Goal: Transaction & Acquisition: Book appointment/travel/reservation

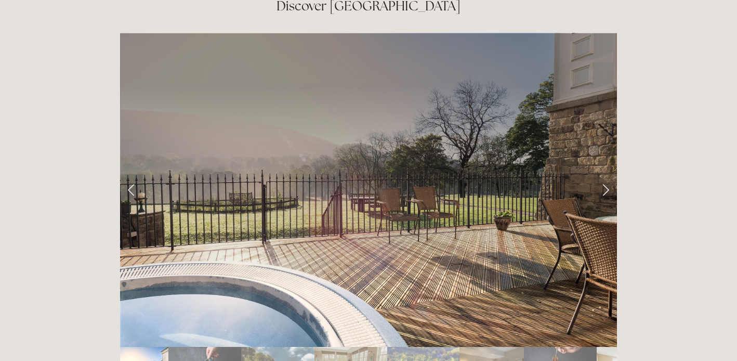
scroll to position [1678, 0]
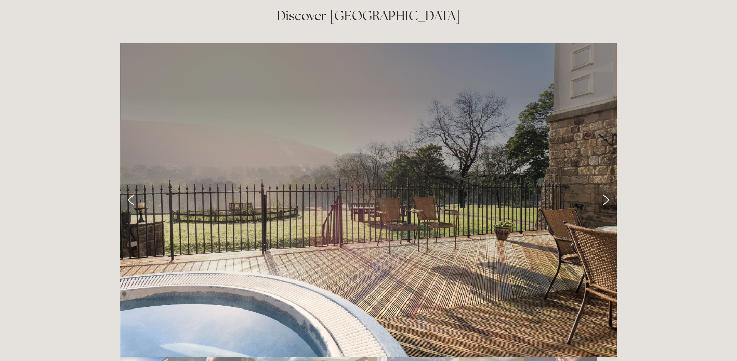
click at [607, 184] on link "Next Slide" at bounding box center [605, 199] width 23 height 31
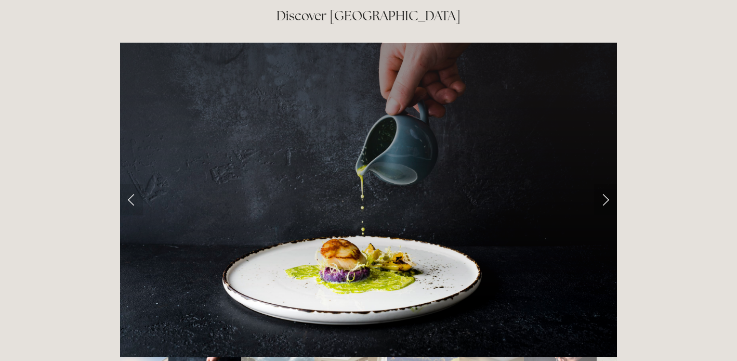
click at [607, 184] on link "Next Slide" at bounding box center [605, 199] width 23 height 31
click at [605, 184] on link "Next Slide" at bounding box center [605, 199] width 23 height 31
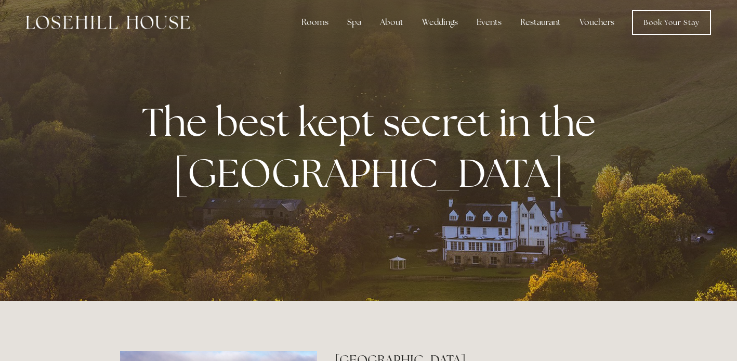
scroll to position [0, 0]
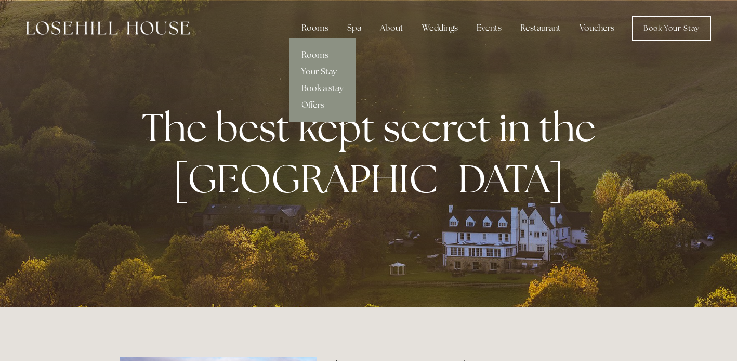
click at [320, 52] on link "Rooms" at bounding box center [322, 55] width 67 height 17
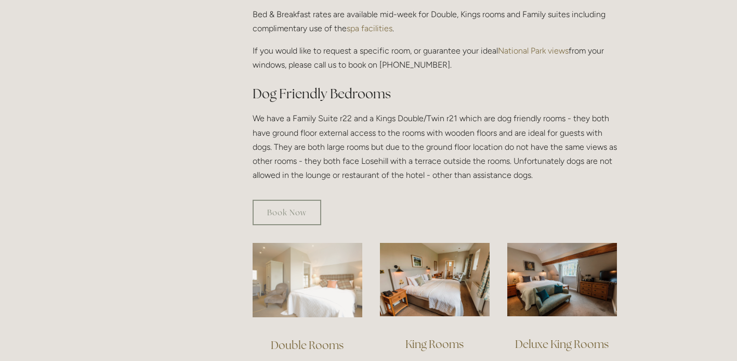
scroll to position [554, 0]
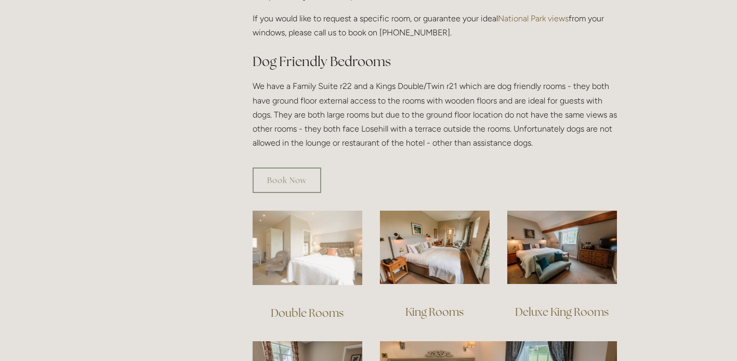
click at [337, 251] on img at bounding box center [308, 248] width 110 height 74
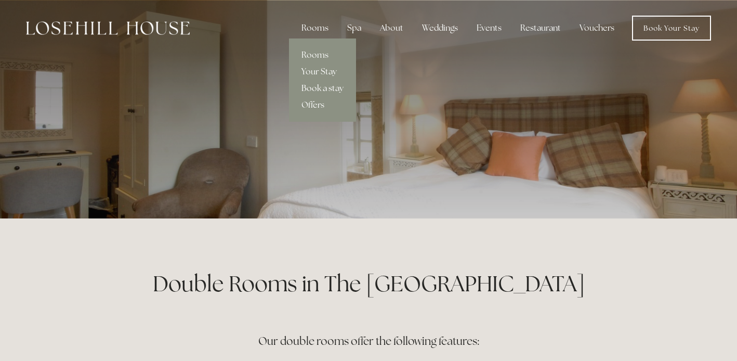
click at [326, 89] on link "Book a stay" at bounding box center [322, 88] width 67 height 17
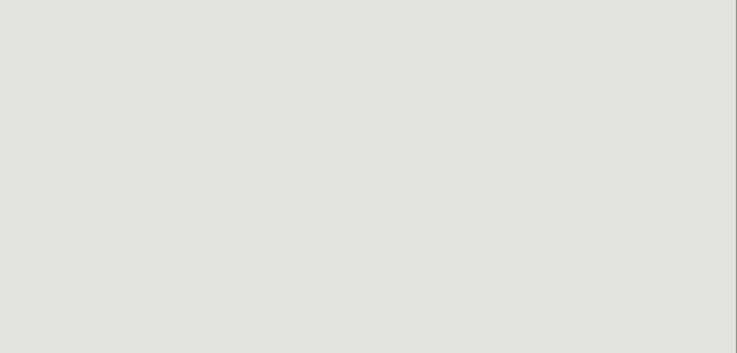
scroll to position [0, 1]
